Goal: Information Seeking & Learning: Understand process/instructions

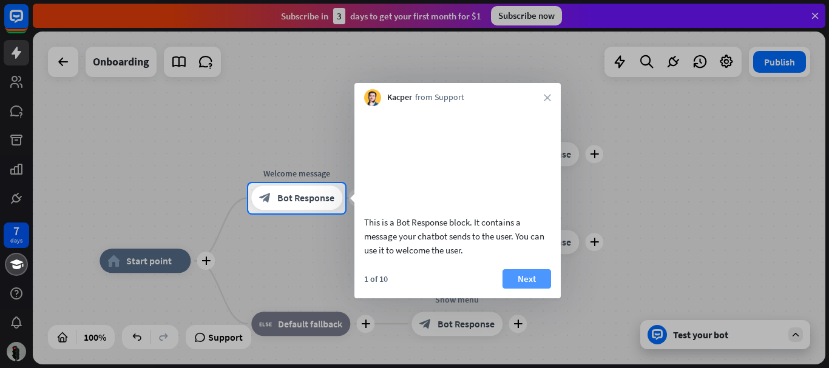
click at [531, 289] on button "Next" at bounding box center [526, 278] width 49 height 19
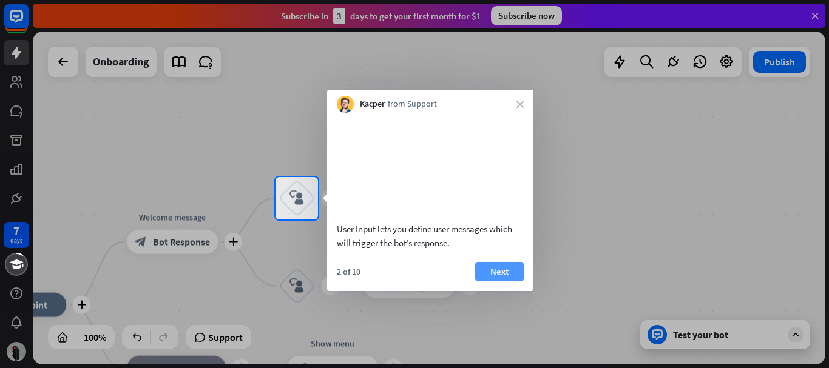
click at [489, 282] on button "Next" at bounding box center [499, 271] width 49 height 19
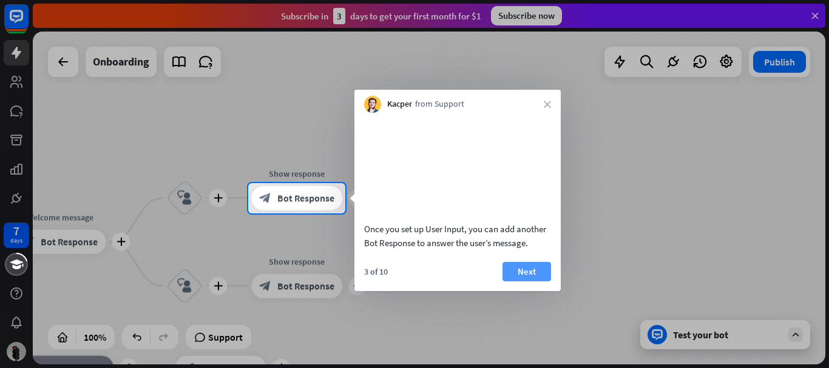
click at [510, 282] on button "Next" at bounding box center [526, 271] width 49 height 19
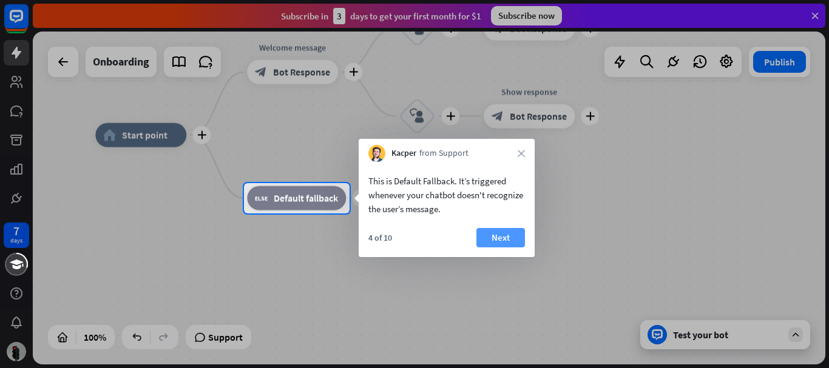
click at [484, 238] on button "Next" at bounding box center [500, 237] width 49 height 19
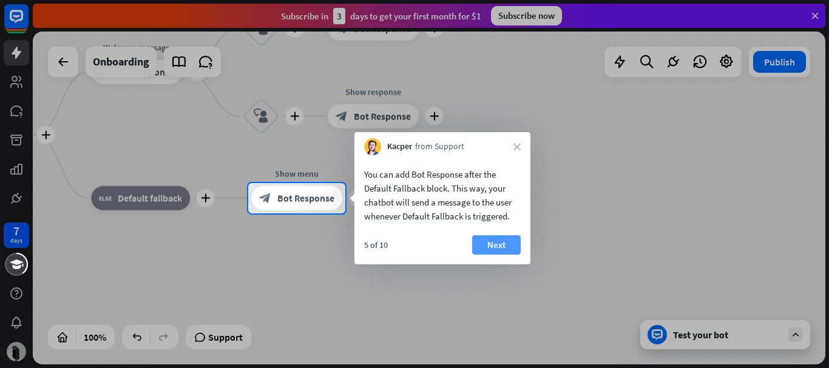
click at [484, 242] on button "Next" at bounding box center [496, 244] width 49 height 19
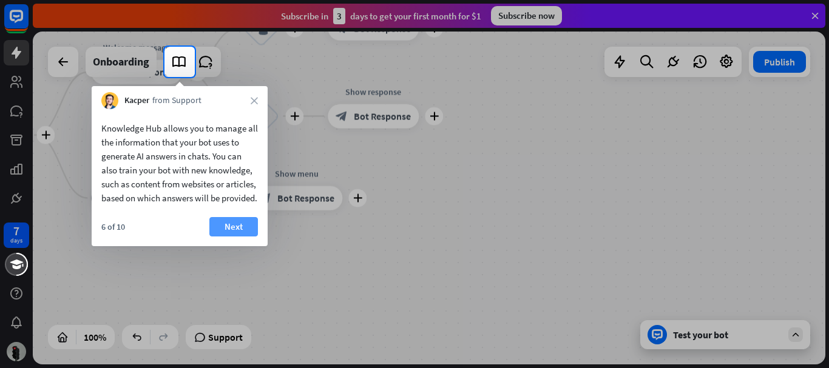
click at [235, 237] on button "Next" at bounding box center [233, 226] width 49 height 19
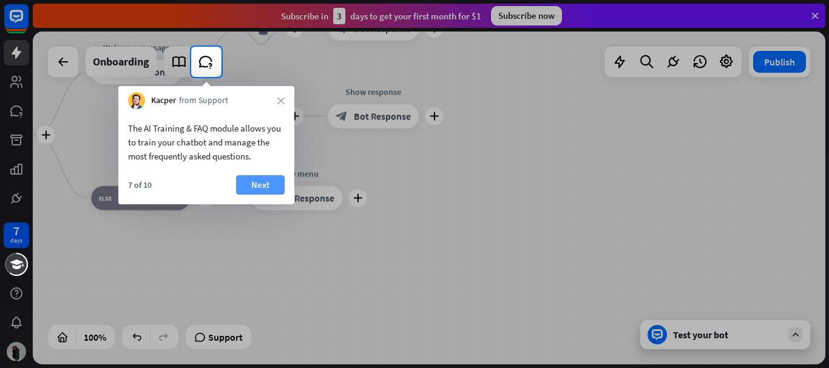
click at [282, 183] on button "Next" at bounding box center [260, 184] width 49 height 19
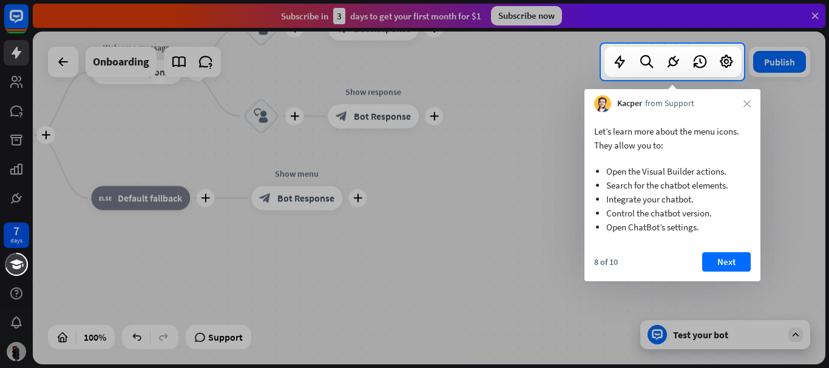
click at [755, 255] on div "8 of 10 Next" at bounding box center [672, 266] width 176 height 29
drag, startPoint x: 742, startPoint y: 258, endPoint x: 735, endPoint y: 260, distance: 7.5
click at [742, 259] on button "Next" at bounding box center [726, 261] width 49 height 19
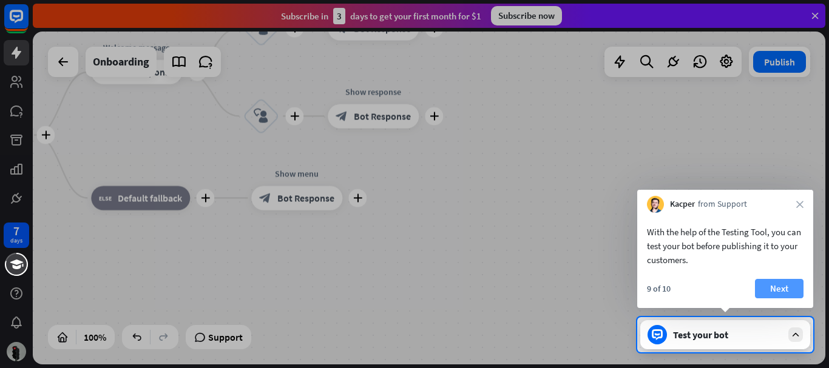
click at [790, 287] on button "Next" at bounding box center [779, 288] width 49 height 19
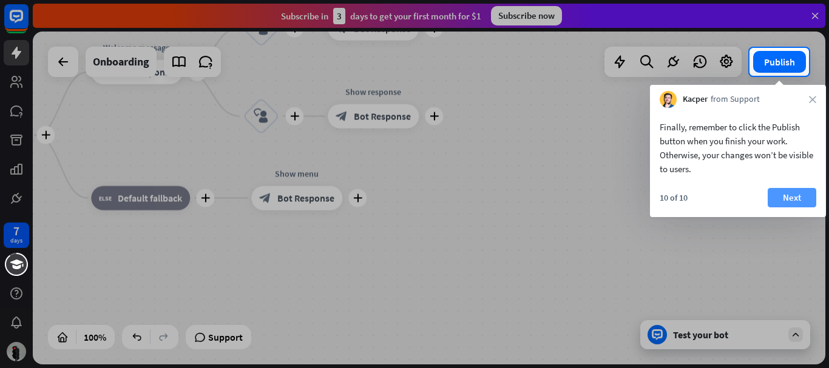
click at [798, 200] on button "Next" at bounding box center [792, 197] width 49 height 19
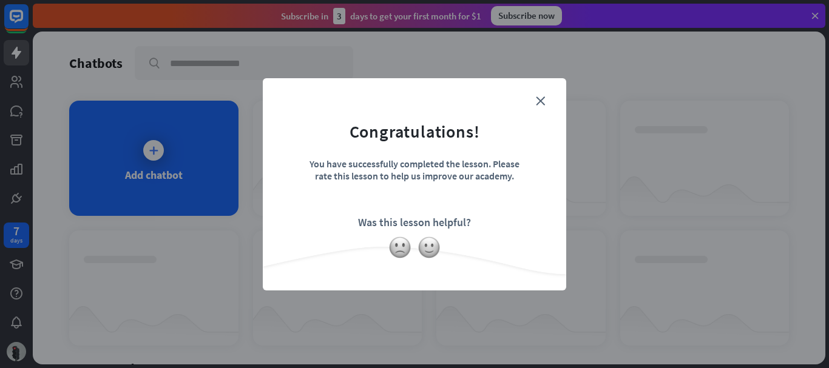
click at [536, 95] on form "Congratulations! You have successfully completed the lesson. Please rate this l…" at bounding box center [414, 165] width 273 height 145
click at [417, 246] on img at bounding box center [428, 247] width 23 height 23
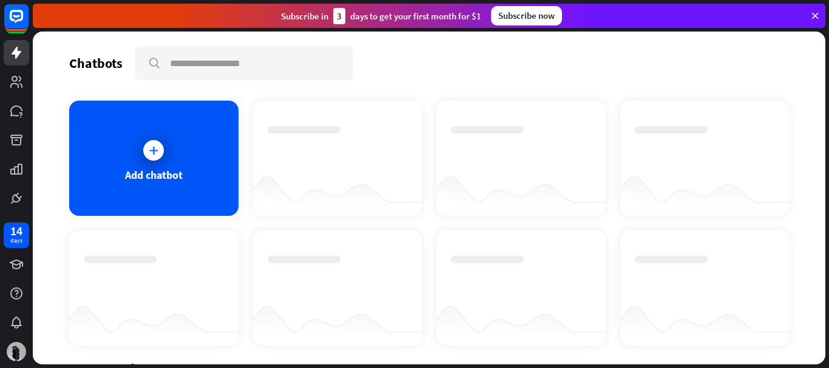
click at [401, 307] on div "Thanks for making all this better!" at bounding box center [414, 184] width 829 height 368
click at [13, 21] on icon at bounding box center [16, 16] width 15 height 15
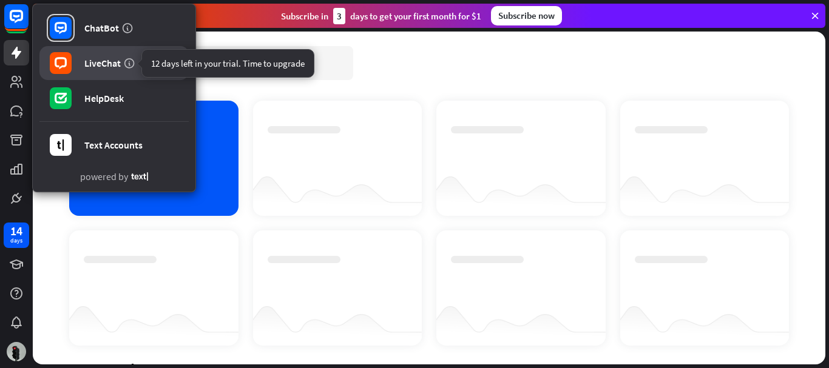
click at [124, 62] on icon at bounding box center [129, 63] width 12 height 12
